Goal: Task Accomplishment & Management: Manage account settings

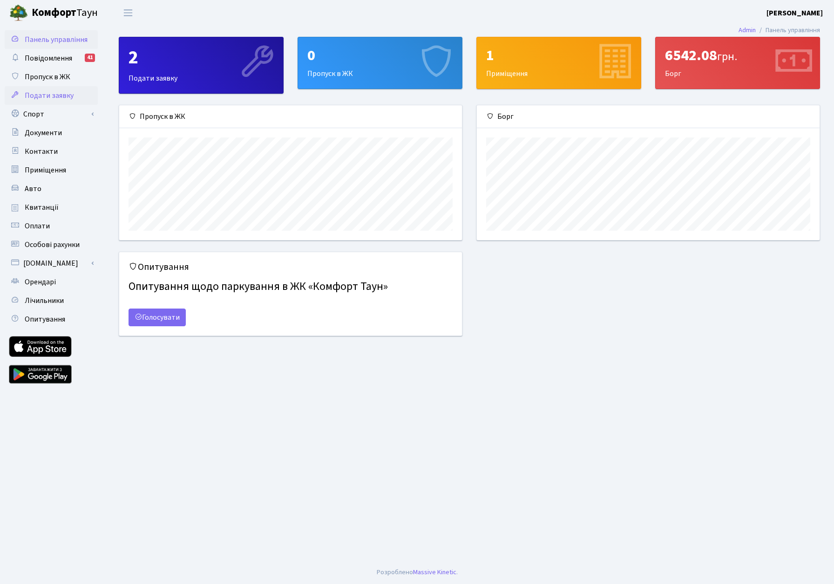
scroll to position [135, 343]
click at [58, 111] on link "Спорт" at bounding box center [51, 114] width 93 height 19
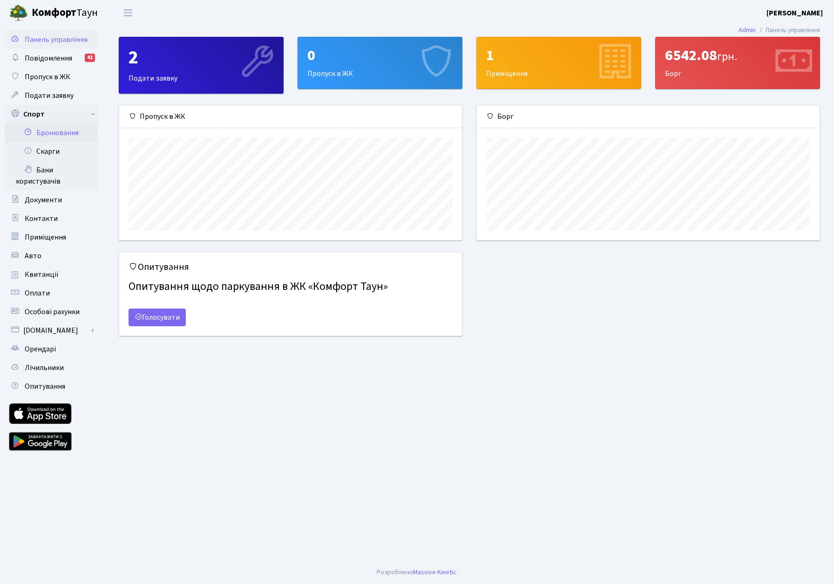
click at [71, 129] on link "Бронювання" at bounding box center [51, 132] width 93 height 19
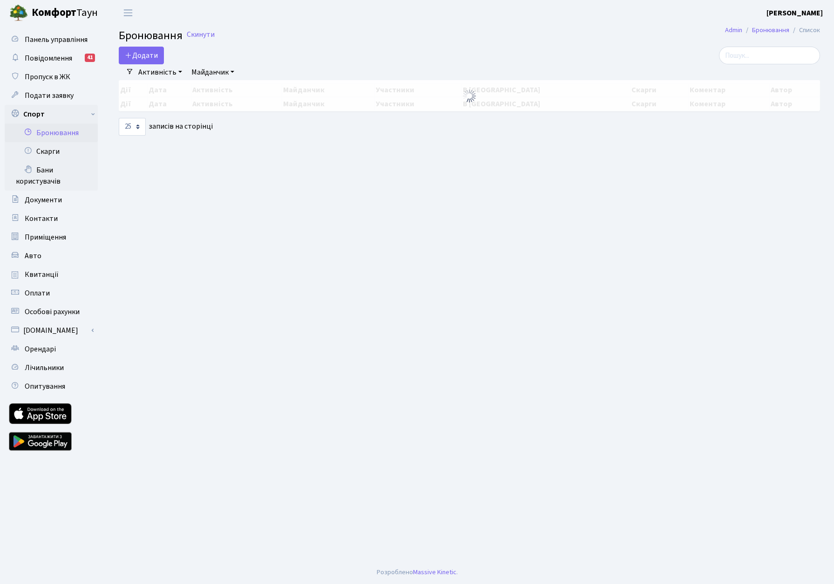
select select "25"
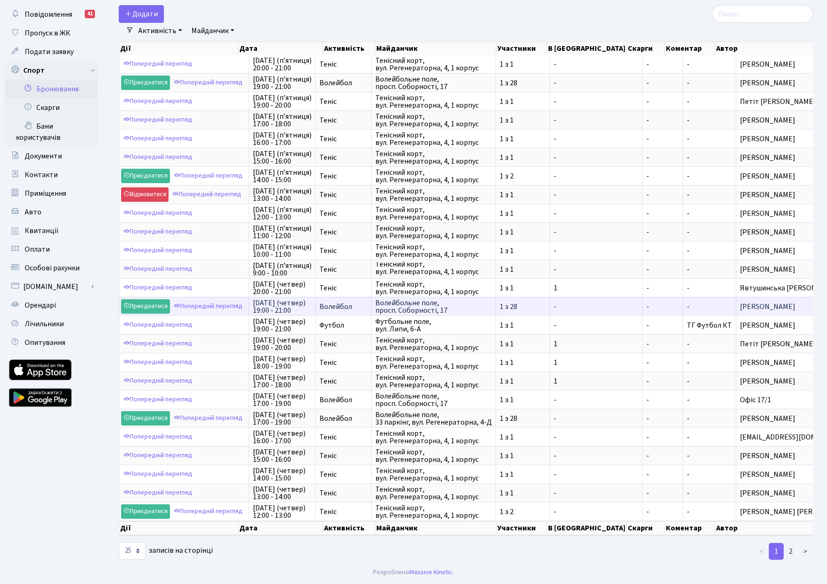
scroll to position [1, 0]
click at [795, 551] on link "2" at bounding box center [790, 551] width 15 height 17
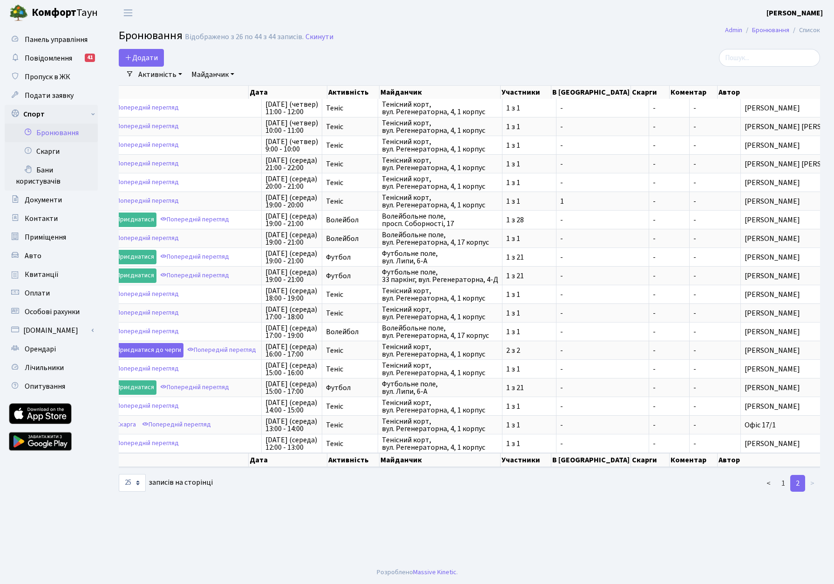
scroll to position [0, 16]
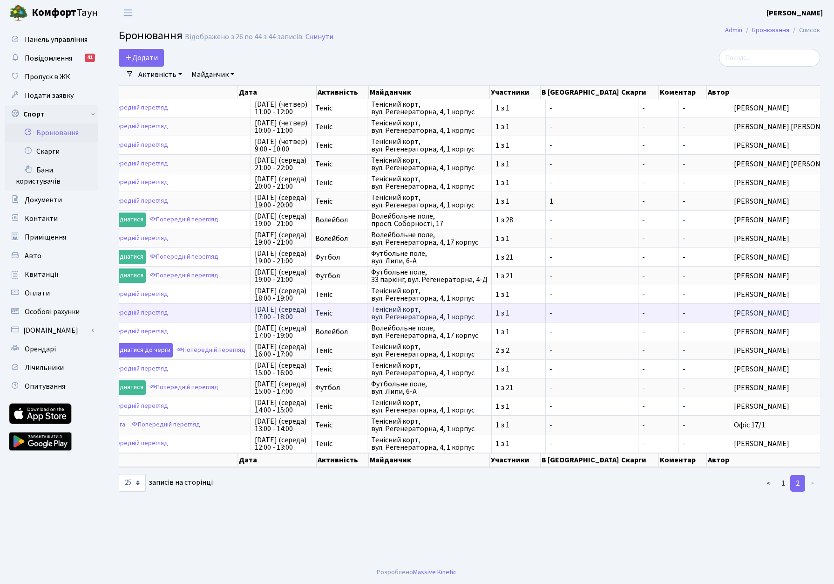
drag, startPoint x: 784, startPoint y: 313, endPoint x: 714, endPoint y: 314, distance: 70.8
click at [734, 314] on span "[PERSON_NAME]" at bounding box center [790, 312] width 112 height 7
